Goal: Transaction & Acquisition: Subscribe to service/newsletter

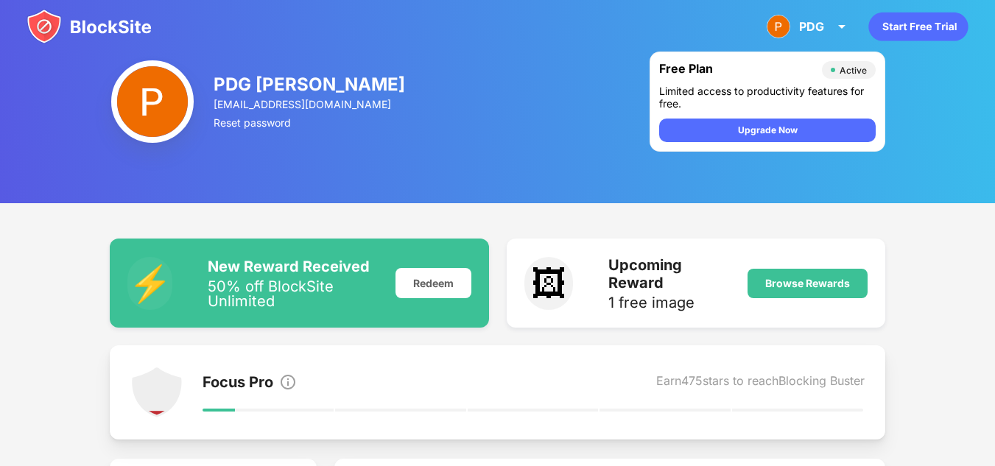
click at [918, 24] on icon "animation" at bounding box center [917, 27] width 99 height 29
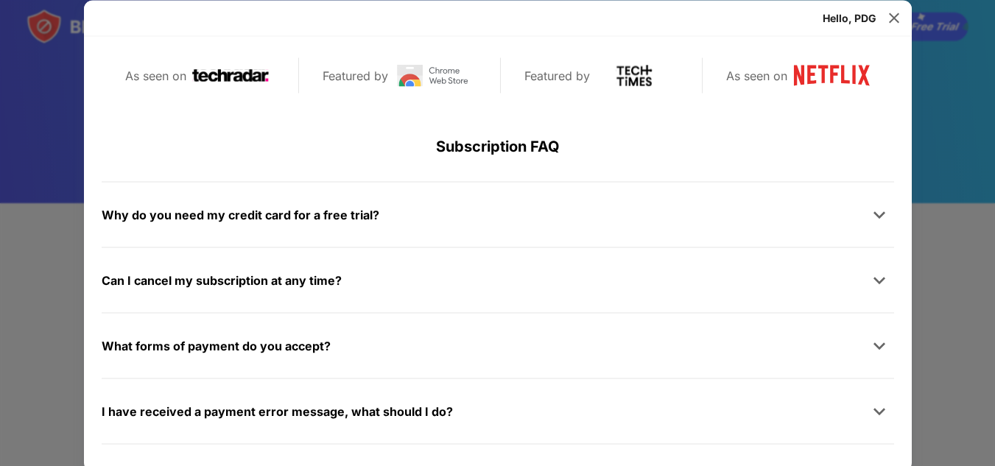
scroll to position [700, 0]
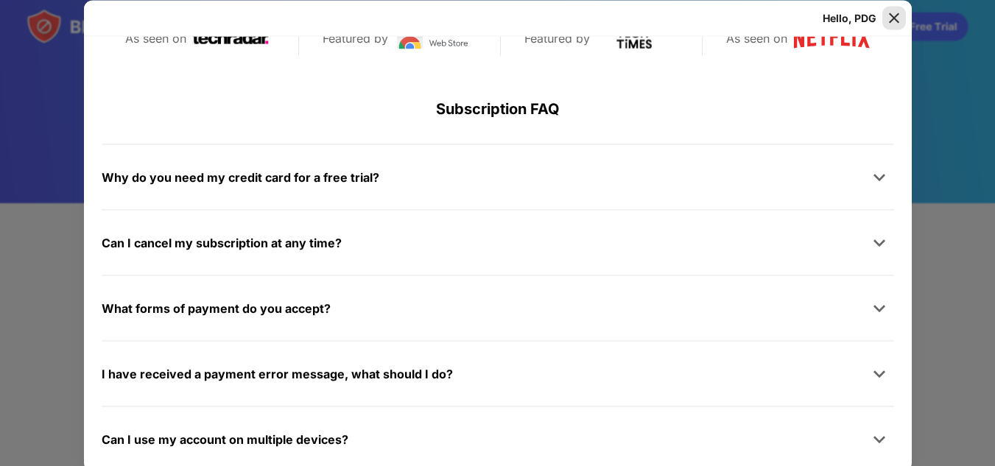
click at [886, 19] on img at bounding box center [893, 17] width 15 height 15
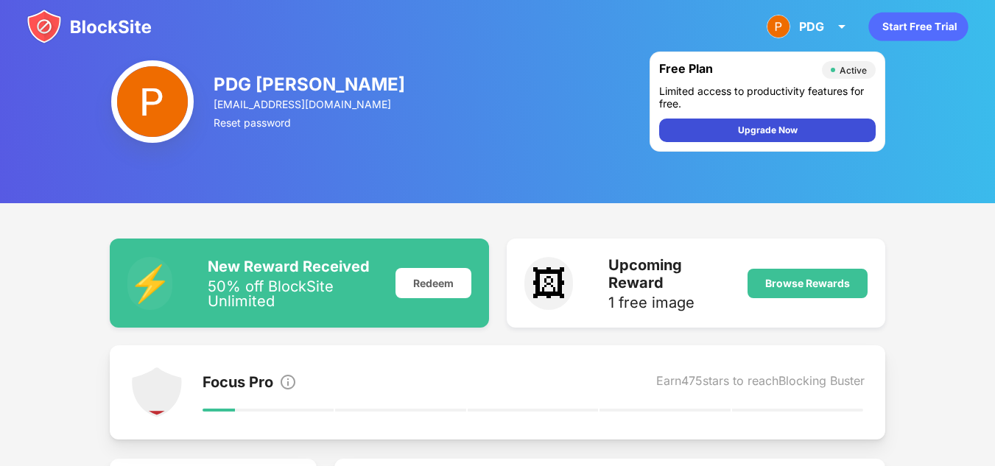
click at [785, 130] on div "Upgrade Now" at bounding box center [768, 130] width 60 height 15
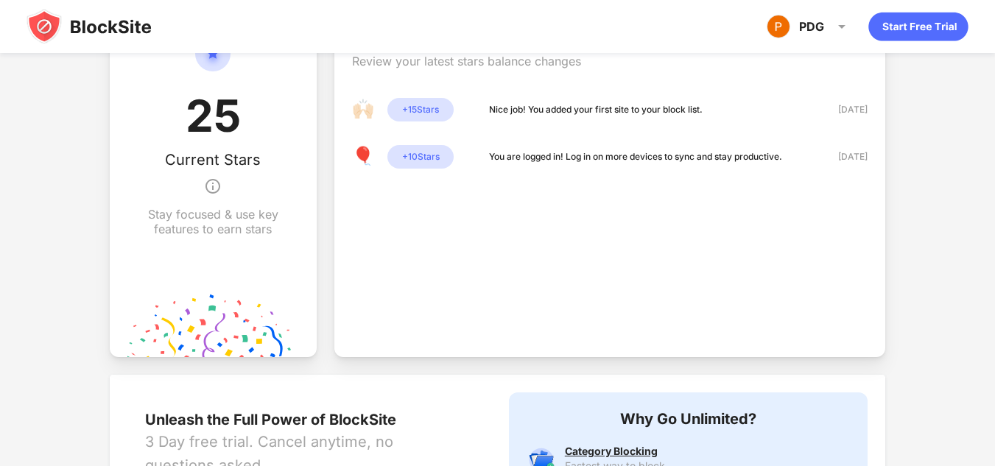
scroll to position [442, 0]
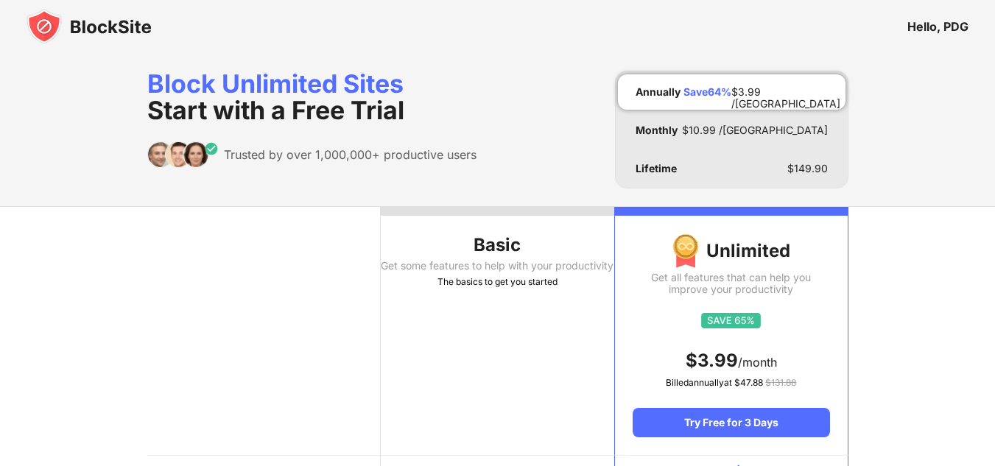
click at [482, 287] on div "The basics to get you started" at bounding box center [497, 282] width 233 height 15
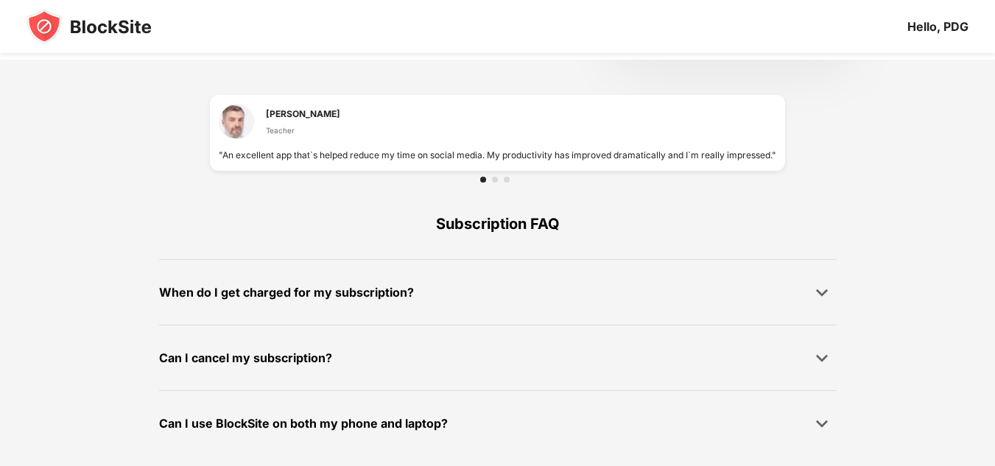
scroll to position [1043, 0]
